Goal: Task Accomplishment & Management: Manage account settings

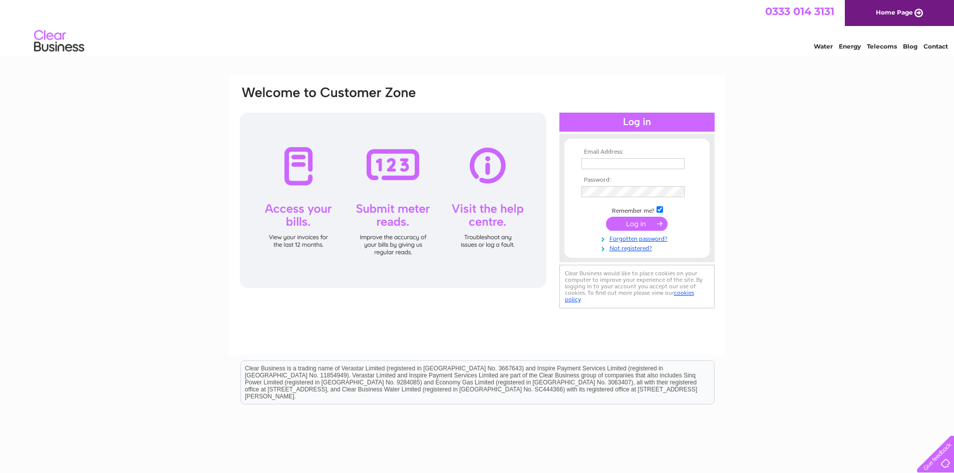
type input "pamelaneville@oneooneretail.co.uk"
click at [615, 222] on input "submit" at bounding box center [637, 224] width 62 height 14
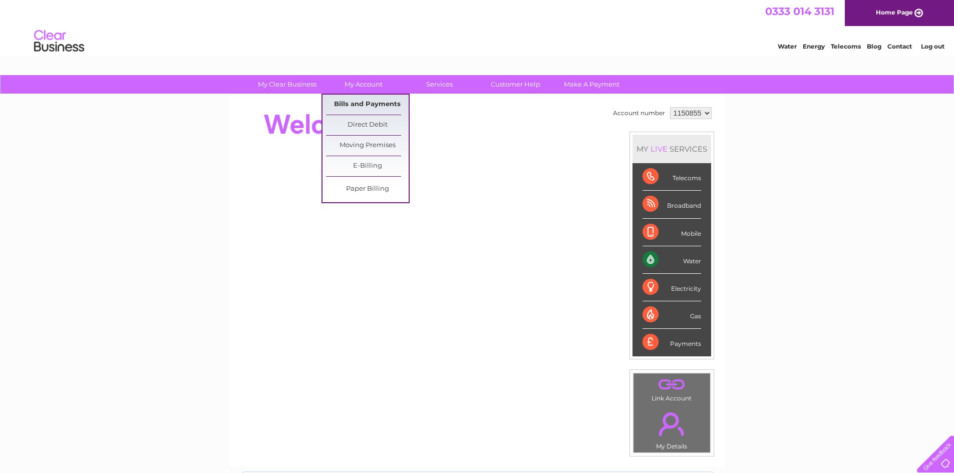
click at [373, 106] on link "Bills and Payments" at bounding box center [367, 105] width 83 height 20
